Goal: Information Seeking & Learning: Check status

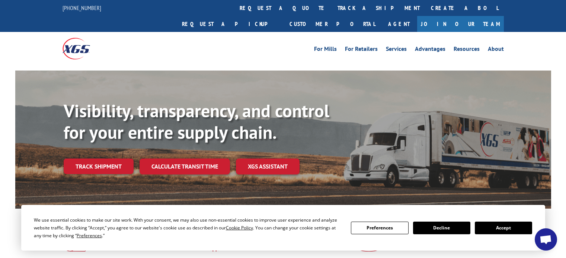
click at [332, 9] on link "track a shipment" at bounding box center [378, 8] width 93 height 16
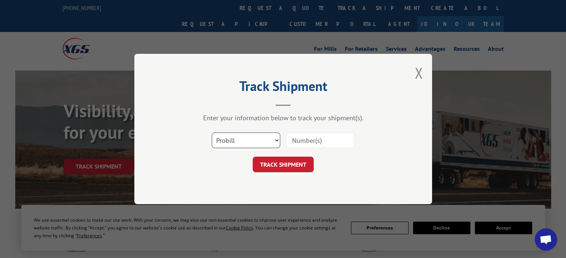
click at [269, 138] on select "Select category... Probill BOL PO" at bounding box center [246, 141] width 68 height 16
select select "po"
click at [212, 133] on select "Select category... Probill BOL PO" at bounding box center [246, 141] width 68 height 16
paste input "63500264"
type input "63500264"
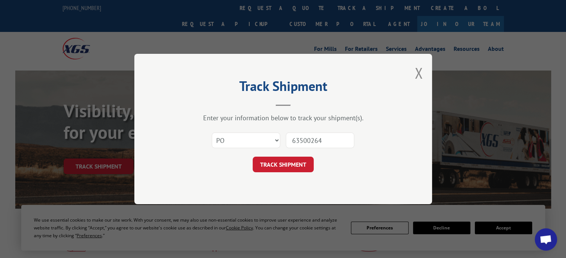
click at [296, 153] on form "Select category... Probill BOL PO 63500264 TRACK SHIPMENT" at bounding box center [282, 150] width 223 height 44
click at [298, 161] on button "TRACK SHIPMENT" at bounding box center [283, 165] width 61 height 16
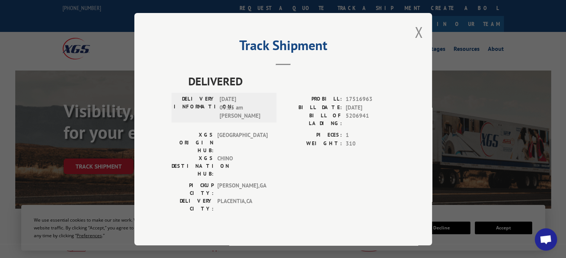
click at [419, 42] on button "Close modal" at bounding box center [418, 32] width 8 height 20
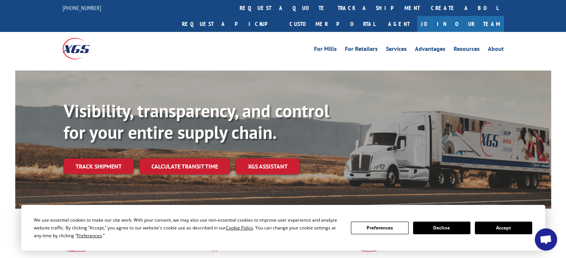
click at [332, 6] on link "track a shipment" at bounding box center [378, 8] width 93 height 16
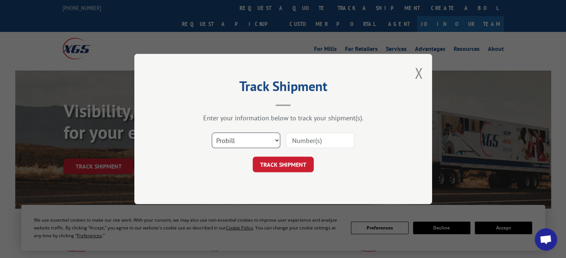
drag, startPoint x: 231, startPoint y: 138, endPoint x: 233, endPoint y: 146, distance: 8.6
click at [231, 138] on select "Select category... Probill BOL PO" at bounding box center [246, 141] width 68 height 16
select select "po"
click at [212, 133] on select "Select category... Probill BOL PO" at bounding box center [246, 141] width 68 height 16
click at [312, 138] on input at bounding box center [320, 141] width 68 height 16
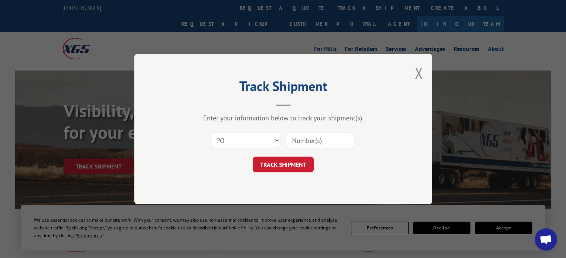
paste input "03519763"
type input "03519763"
click button "TRACK SHIPMENT" at bounding box center [283, 165] width 61 height 16
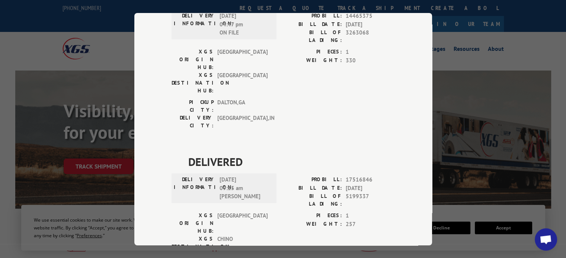
scroll to position [102, 0]
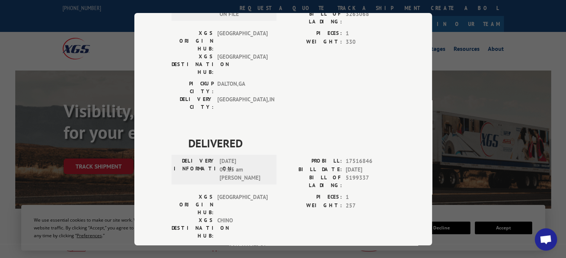
click at [457, 42] on div "Track Shipment DELIVERED DELIVERY INFORMATION: [DATE] 04:47 pm ON FILE PROBILL:…" at bounding box center [283, 129] width 566 height 258
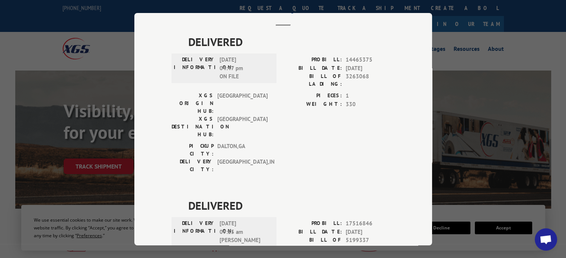
scroll to position [0, 0]
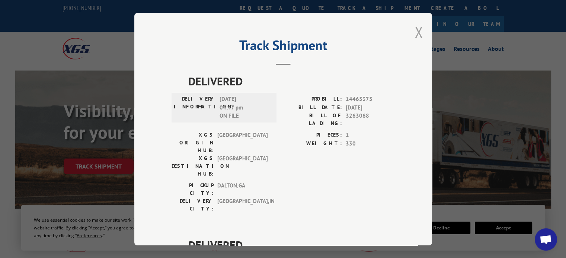
click at [414, 37] on button "Close modal" at bounding box center [418, 32] width 8 height 20
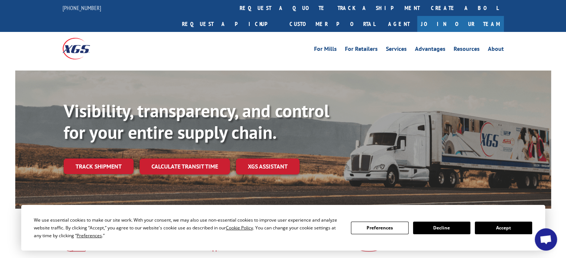
click at [332, 9] on link "track a shipment" at bounding box center [378, 8] width 93 height 16
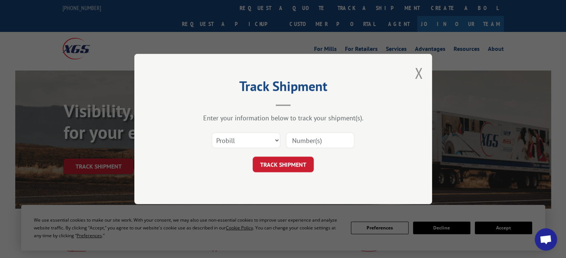
drag, startPoint x: 259, startPoint y: 132, endPoint x: 259, endPoint y: 138, distance: 6.0
click at [259, 133] on div "Select category... Probill BOL PO" at bounding box center [246, 140] width 68 height 17
click at [260, 138] on select "Select category... Probill BOL PO" at bounding box center [246, 141] width 68 height 16
select select "po"
click at [212, 133] on select "Select category... Probill BOL PO" at bounding box center [246, 141] width 68 height 16
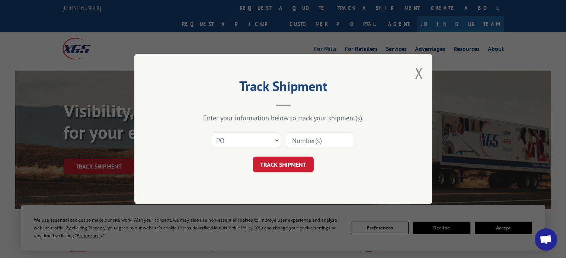
paste input "77505173"
type input "77505173"
click at [289, 168] on button "TRACK SHIPMENT" at bounding box center [283, 165] width 61 height 16
